Goal: Transaction & Acquisition: Subscribe to service/newsletter

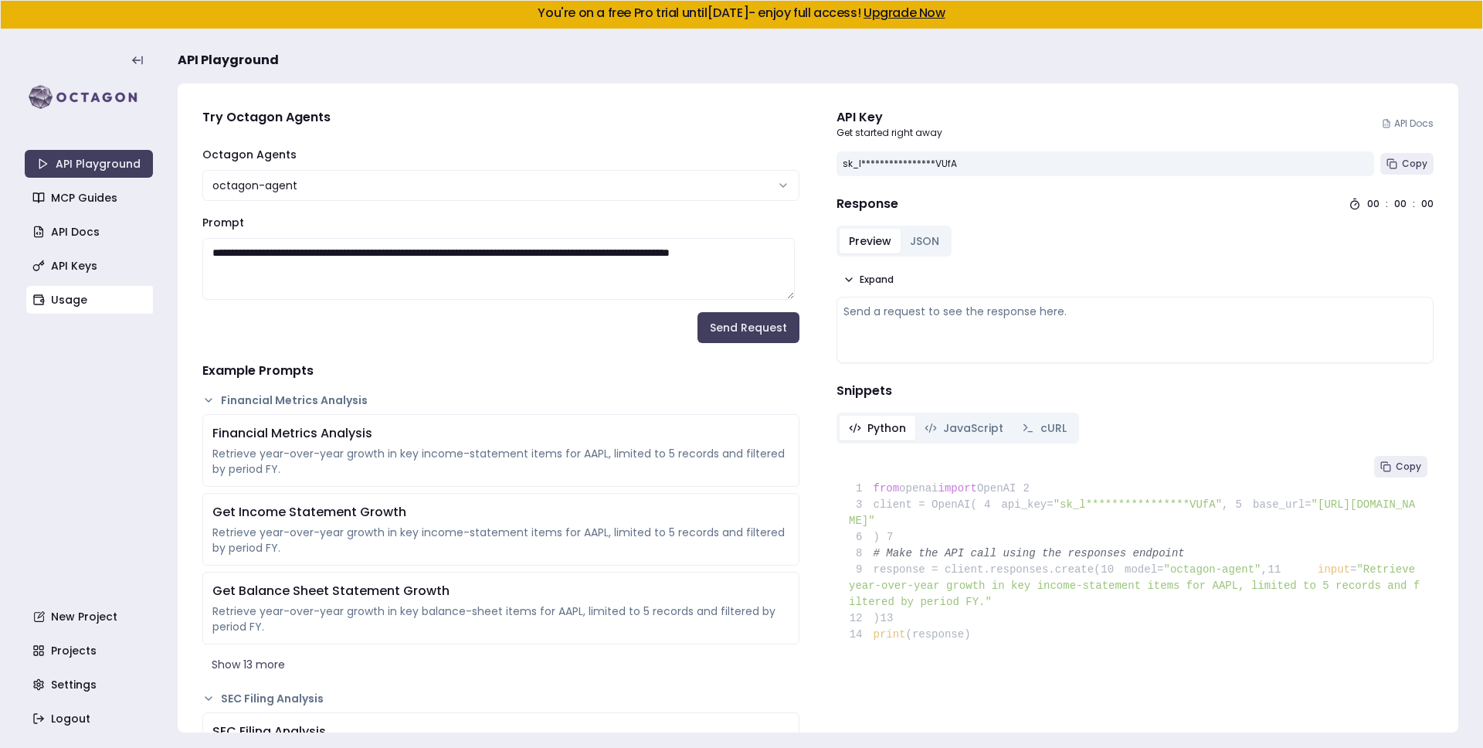
click at [79, 296] on link "Usage" at bounding box center [90, 300] width 128 height 28
